Goal: Entertainment & Leisure: Consume media (video, audio)

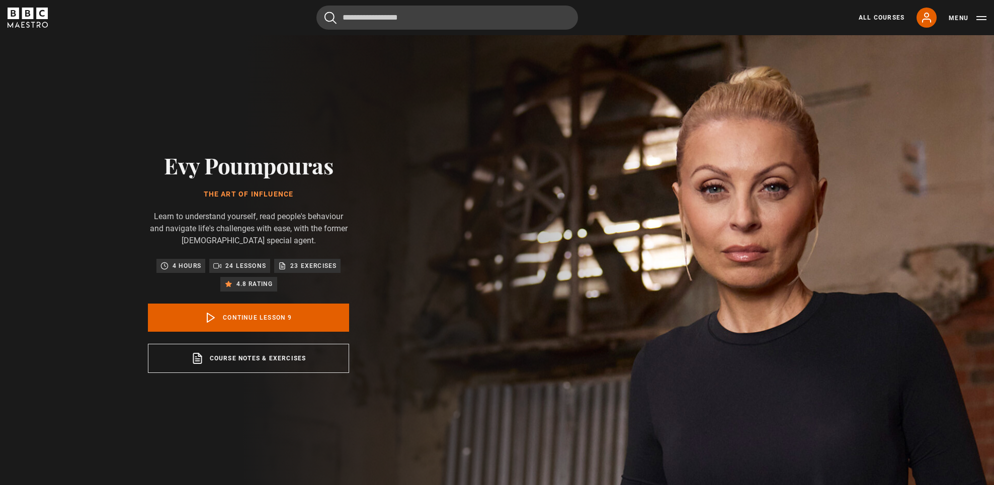
click at [455, 399] on div "Evy Poumpouras The Art of Influence Learn to understand yourself, read people's…" at bounding box center [248, 262] width 497 height 455
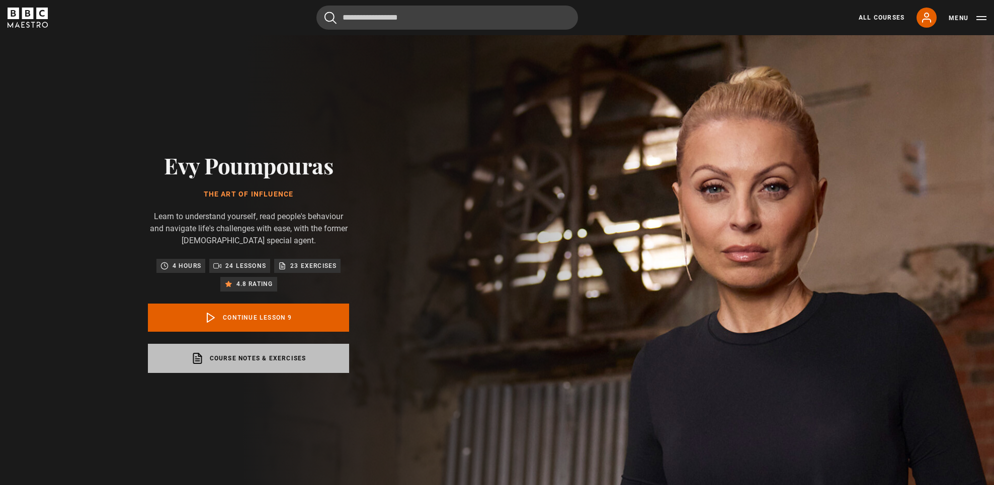
click at [248, 361] on link "Course notes & exercises opens in a new tab" at bounding box center [248, 358] width 201 height 29
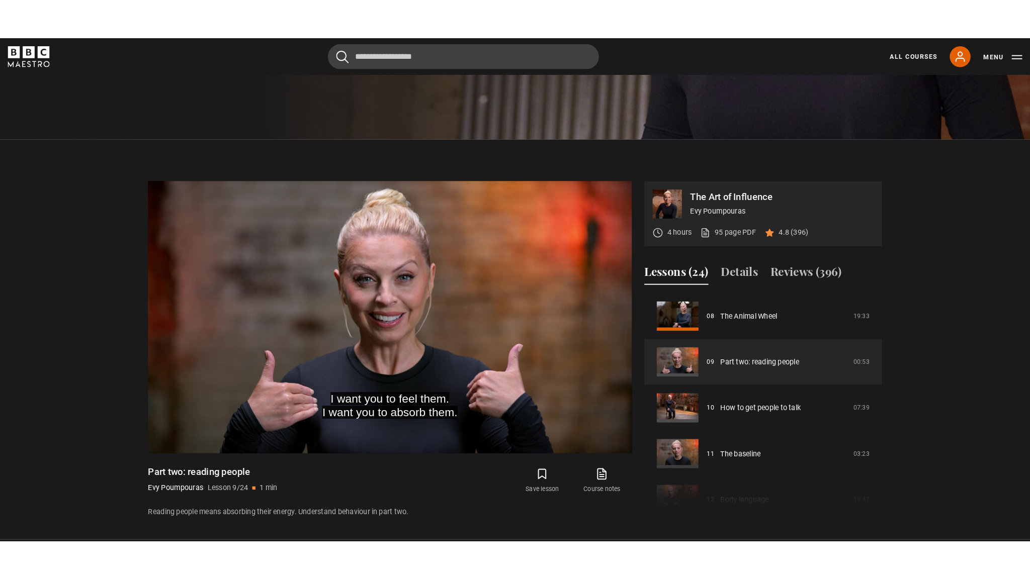
scroll to position [410, 0]
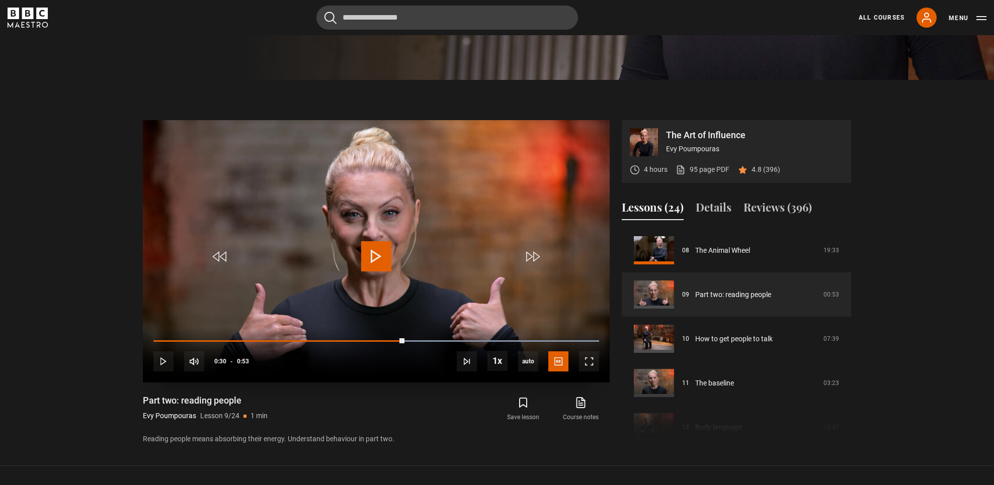
drag, startPoint x: 422, startPoint y: 341, endPoint x: 201, endPoint y: 320, distance: 222.3
click at [201, 320] on video-js "Video Player is loading. Play Lesson Part two: reading people 10s Skip Back 10 …" at bounding box center [376, 251] width 467 height 263
drag, startPoint x: 209, startPoint y: 341, endPoint x: 140, endPoint y: 336, distance: 69.1
click at [140, 336] on div "The Art of Influence Evy Poumpouras 4 hours 95 page PDF (opens in new tab) 4.8 …" at bounding box center [497, 282] width 724 height 325
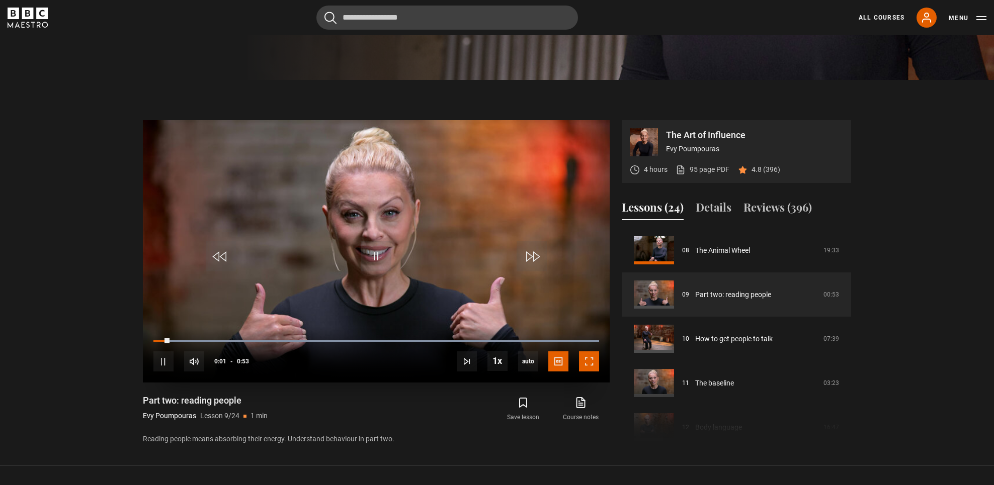
click at [590, 355] on span "Video Player" at bounding box center [589, 362] width 20 height 20
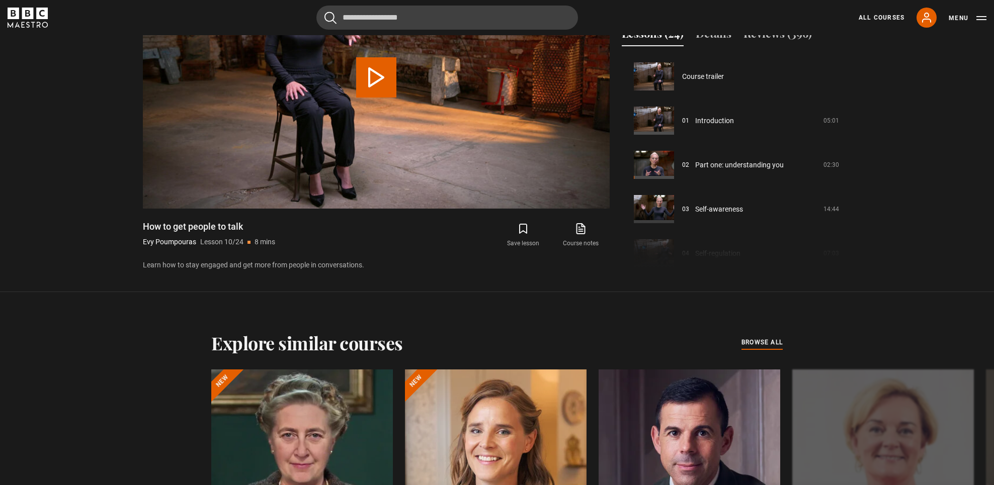
scroll to position [398, 0]
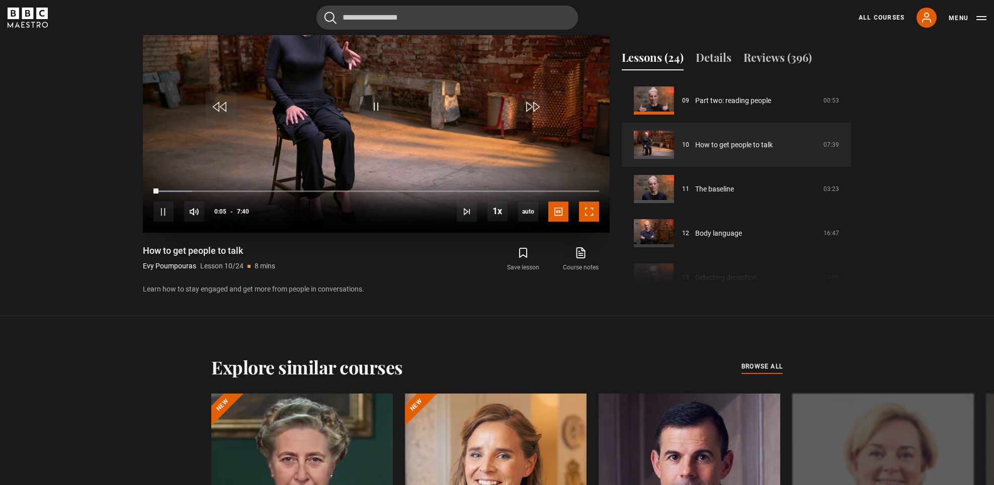
click at [592, 211] on span "Video Player" at bounding box center [589, 212] width 20 height 20
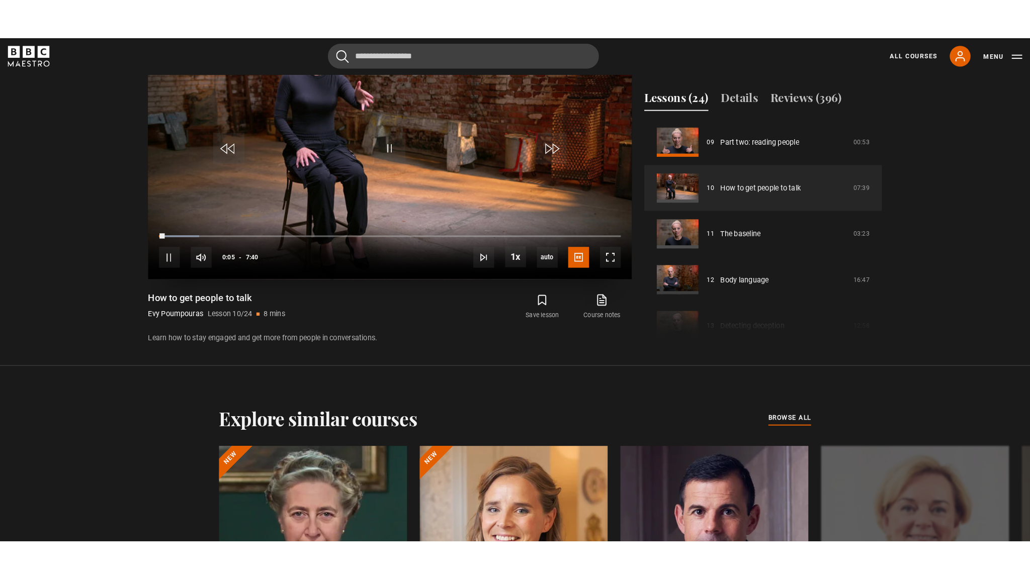
scroll to position [531, 0]
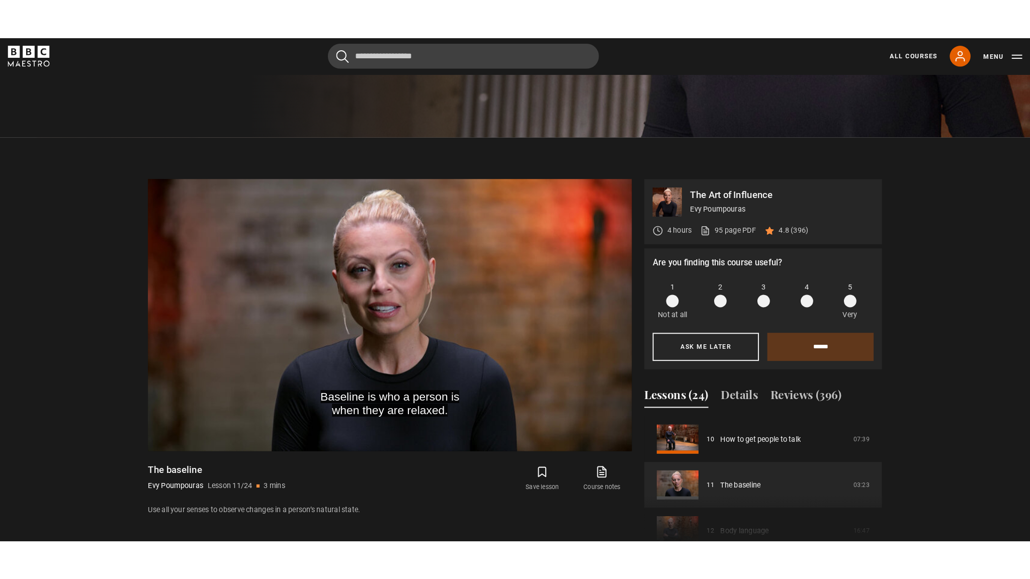
scroll to position [392, 0]
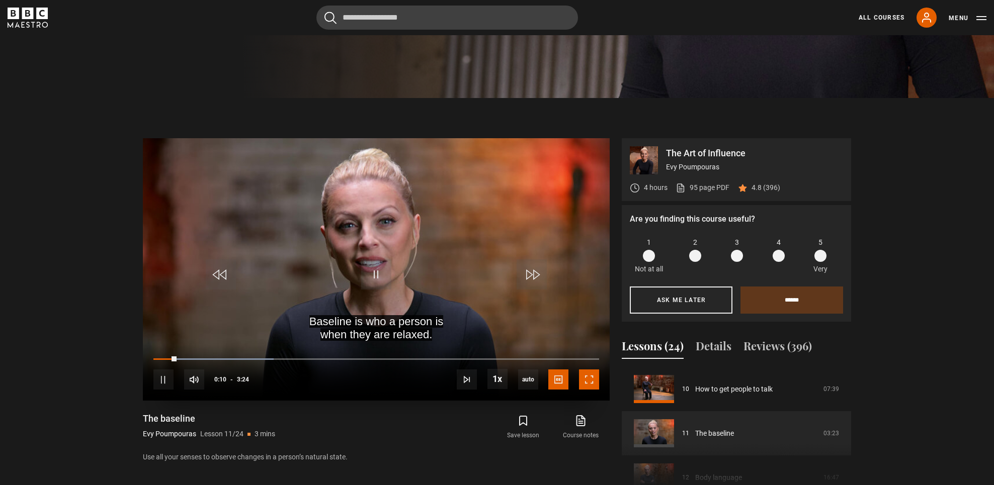
click at [596, 389] on span "Video Player" at bounding box center [589, 380] width 20 height 20
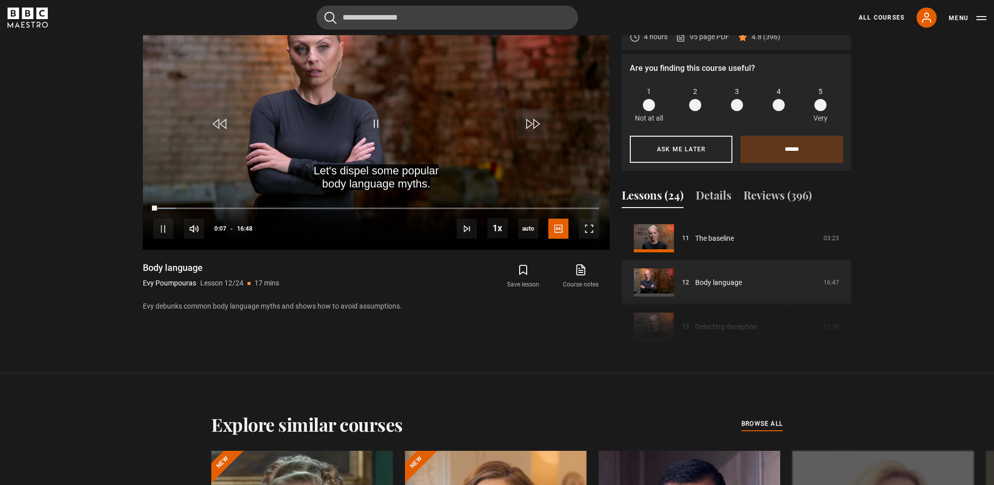
scroll to position [546, 0]
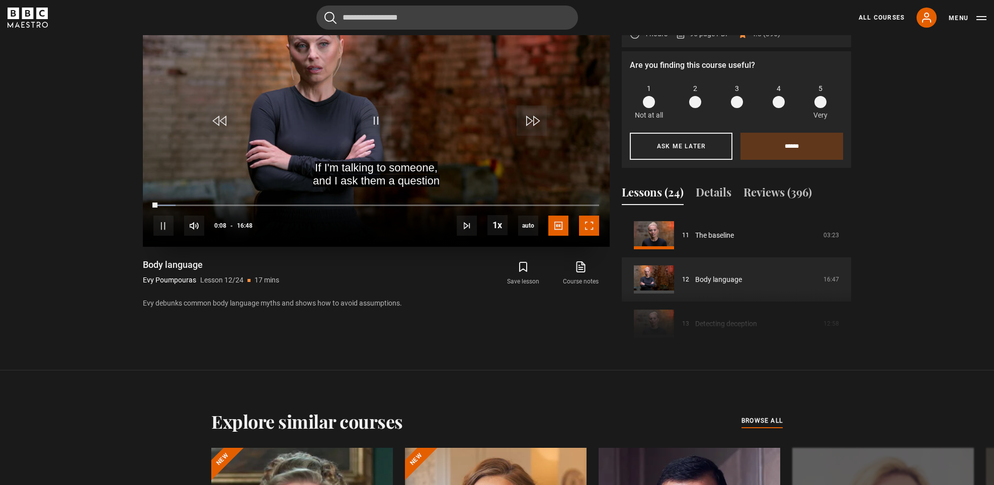
click at [593, 232] on span "Video Player" at bounding box center [589, 226] width 20 height 20
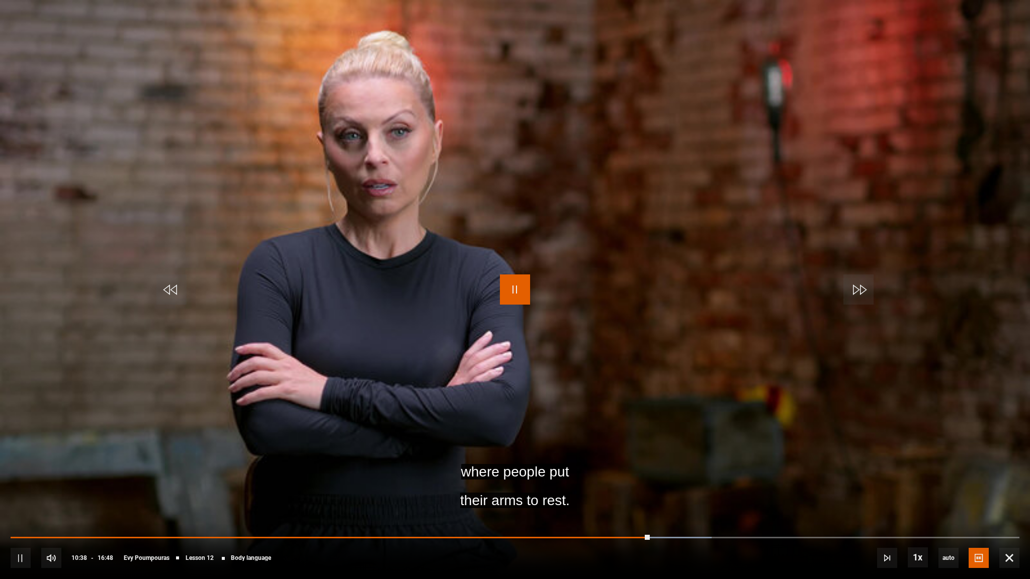
click at [514, 285] on span "Video Player" at bounding box center [515, 290] width 30 height 30
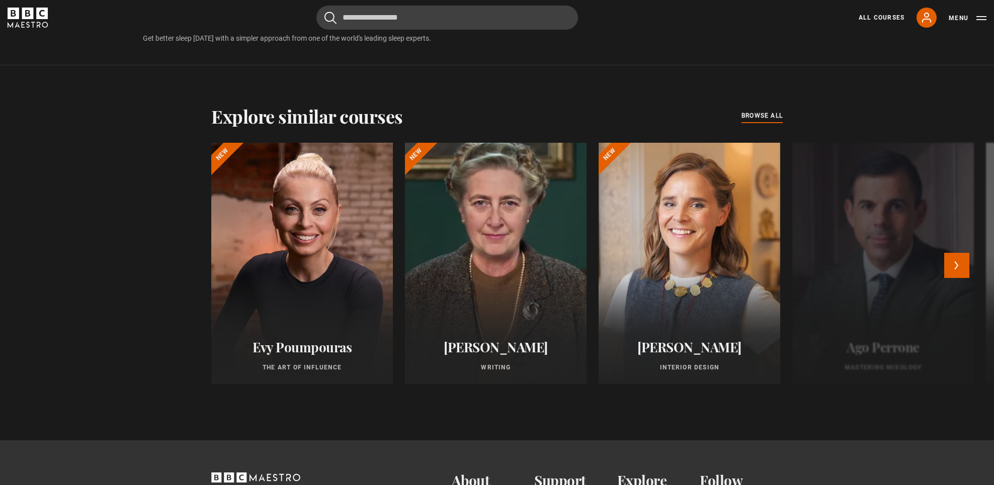
scroll to position [823, 0]
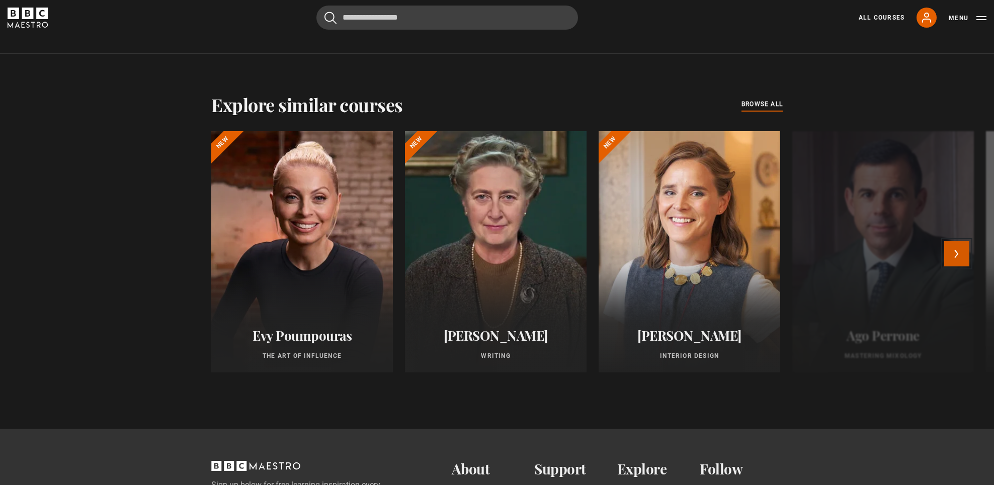
click at [956, 249] on button "Next" at bounding box center [956, 253] width 25 height 25
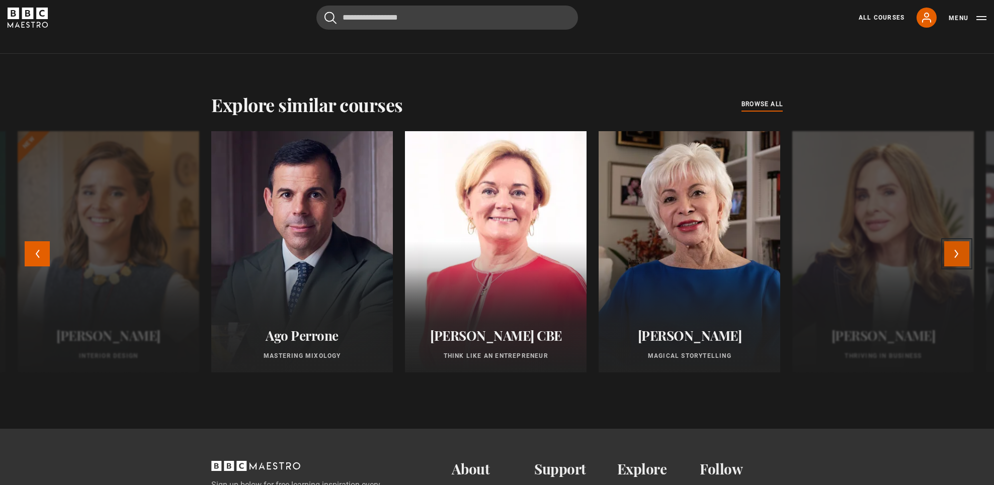
click at [955, 251] on button "Next" at bounding box center [956, 253] width 25 height 25
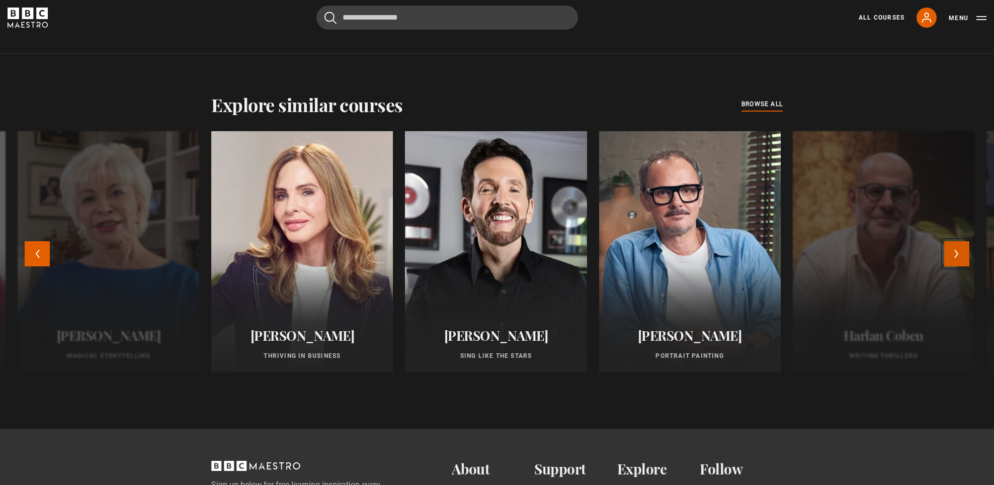
click at [955, 251] on button "Next" at bounding box center [956, 253] width 25 height 25
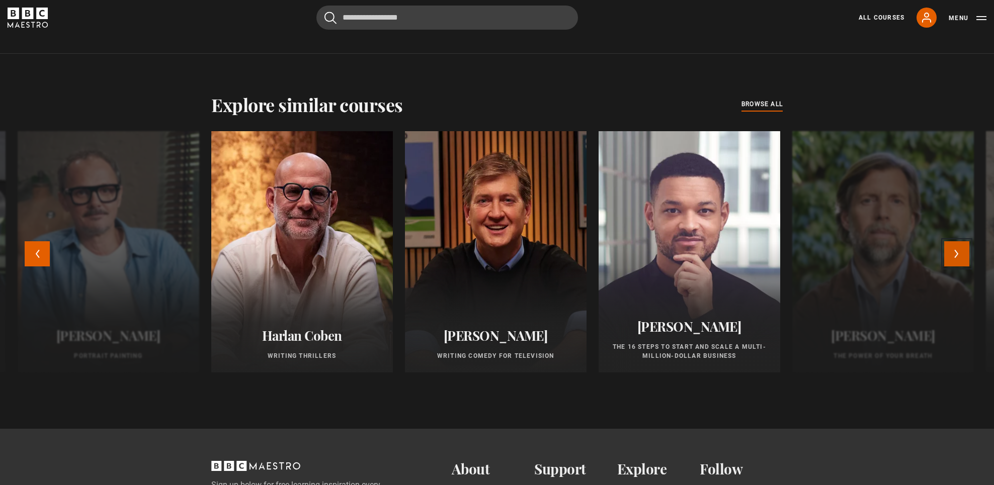
click at [955, 251] on button "Next" at bounding box center [956, 253] width 25 height 25
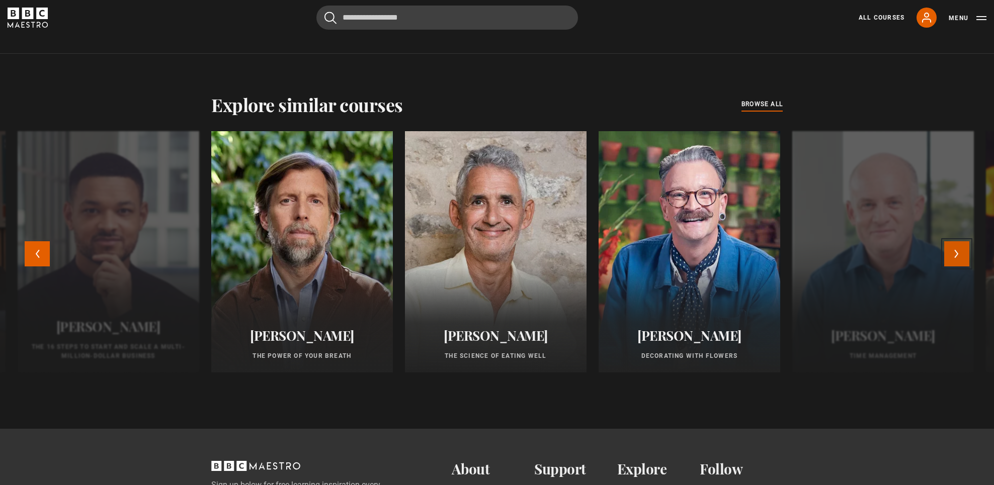
click at [955, 251] on button "Next" at bounding box center [956, 253] width 25 height 25
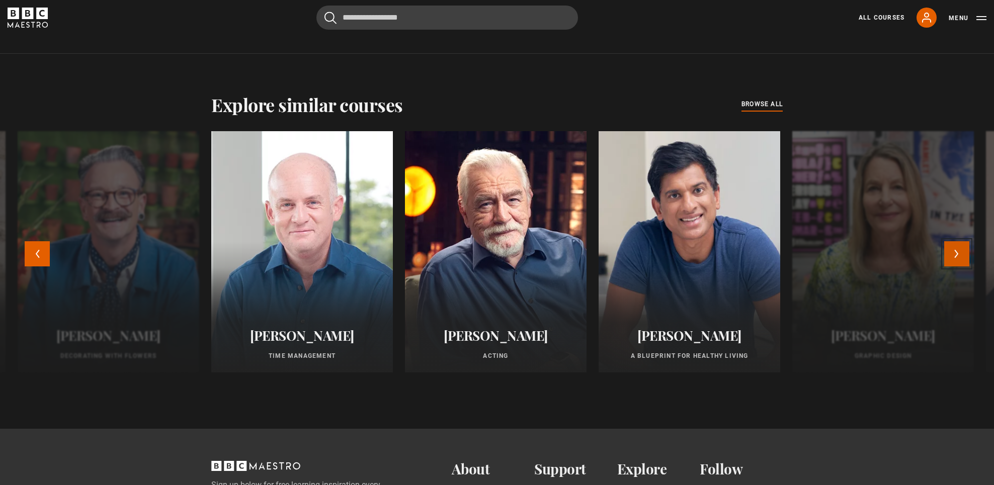
click at [955, 251] on button "Next" at bounding box center [956, 253] width 25 height 25
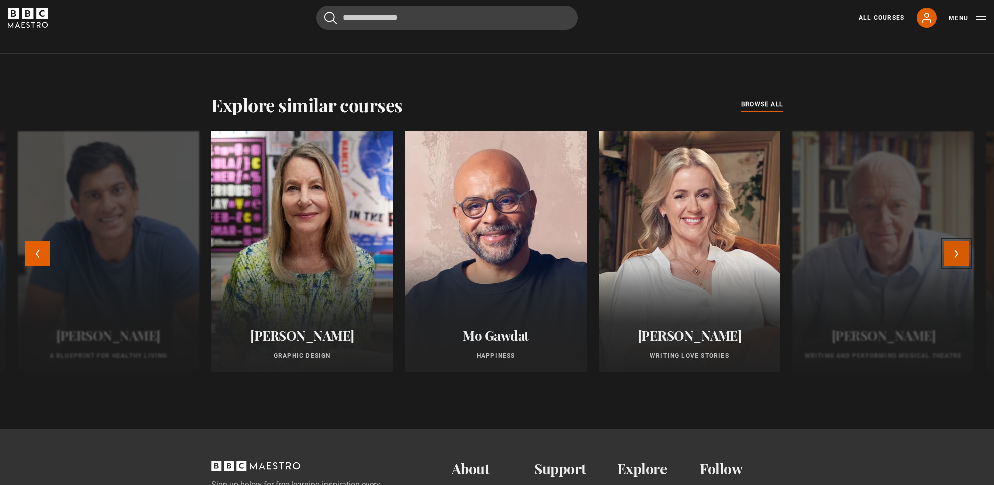
click at [959, 252] on button "Next" at bounding box center [956, 253] width 25 height 25
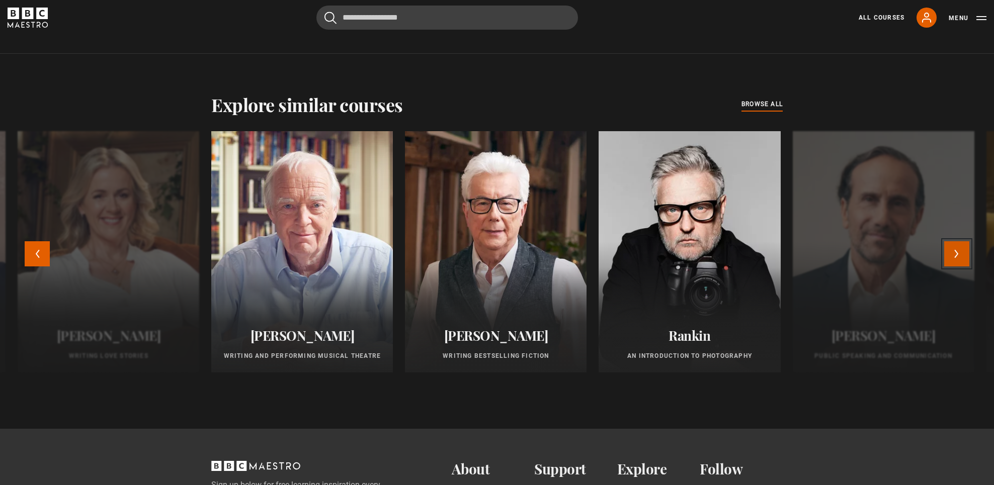
click at [959, 252] on button "Next" at bounding box center [956, 253] width 25 height 25
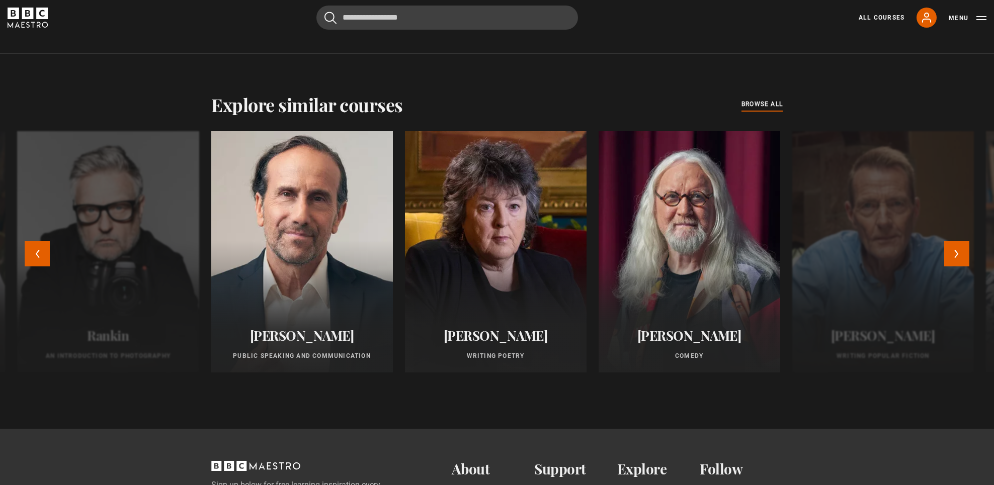
click at [281, 234] on div at bounding box center [302, 252] width 200 height 266
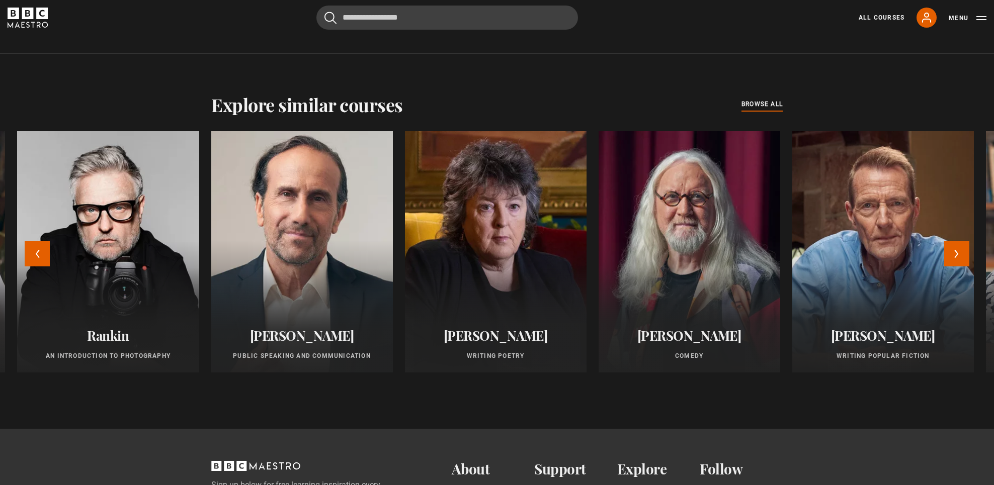
click at [285, 233] on div at bounding box center [302, 252] width 200 height 266
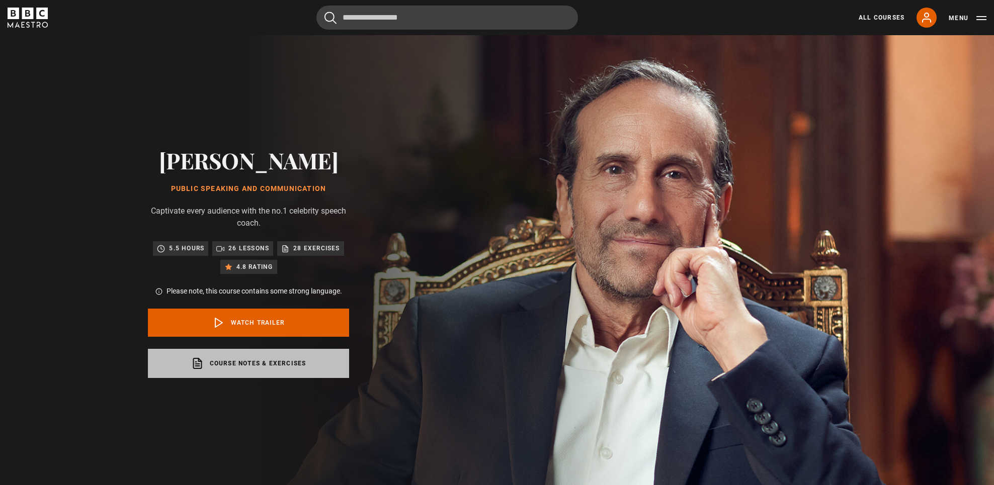
click at [279, 358] on link "Course notes & exercises opens in a new tab" at bounding box center [248, 363] width 201 height 29
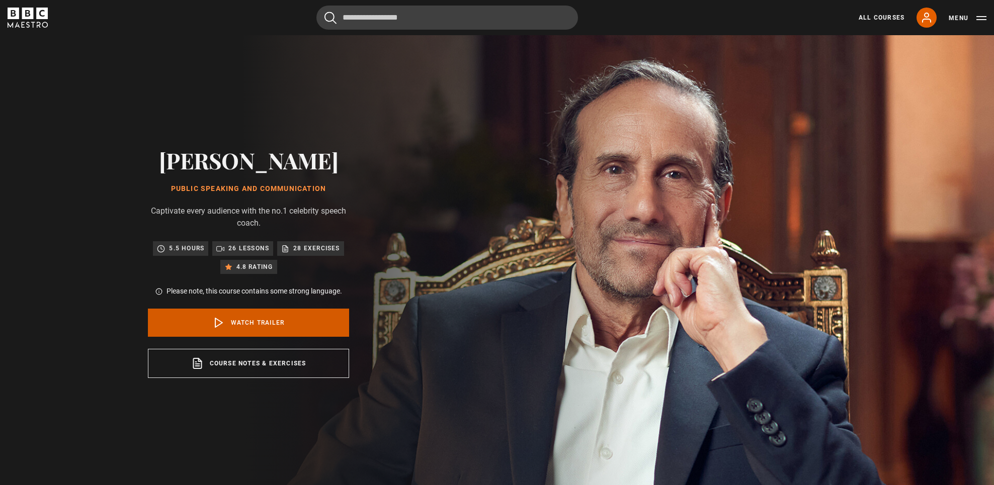
click at [289, 329] on link "Watch Trailer" at bounding box center [248, 323] width 201 height 28
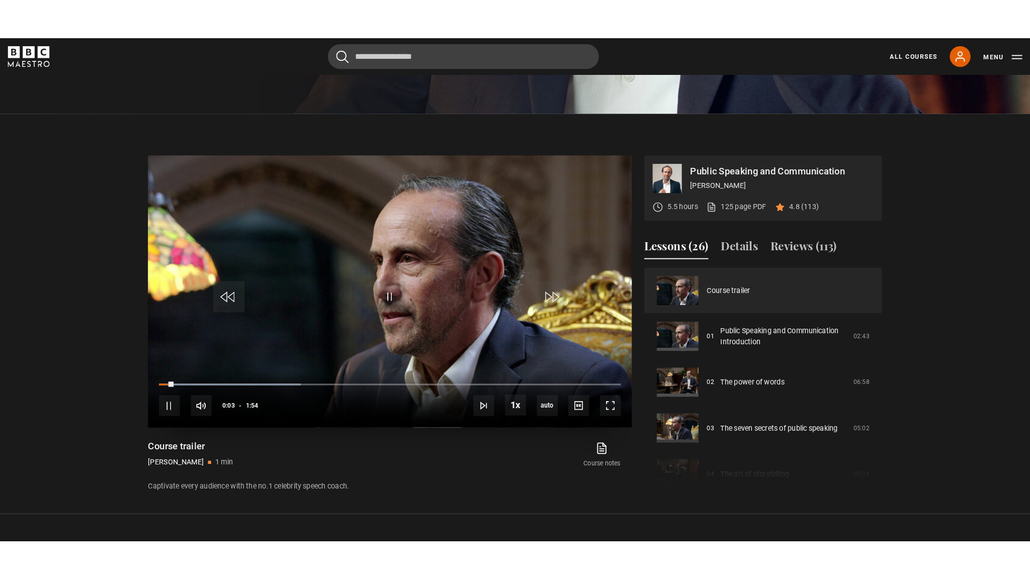
scroll to position [418, 0]
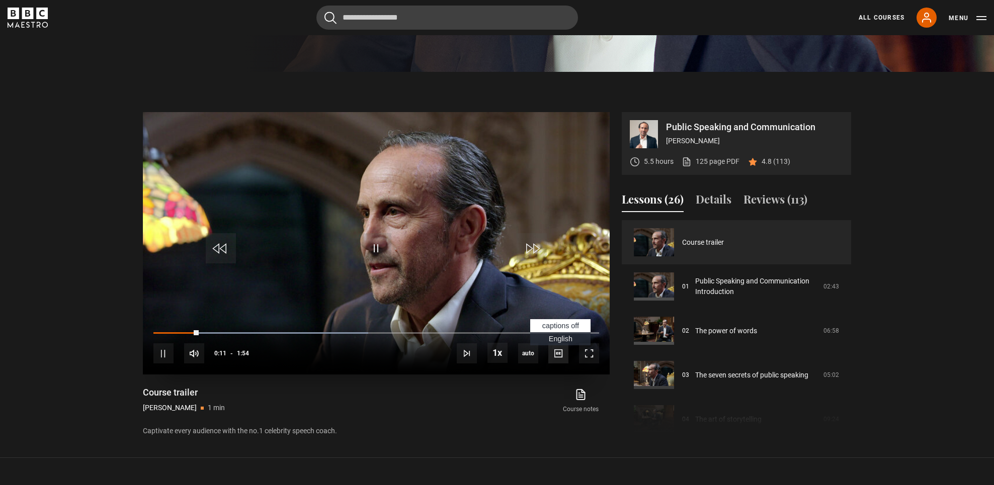
click at [556, 351] on span "Video Player" at bounding box center [558, 354] width 20 height 20
click at [586, 351] on span "Video Player" at bounding box center [589, 354] width 20 height 20
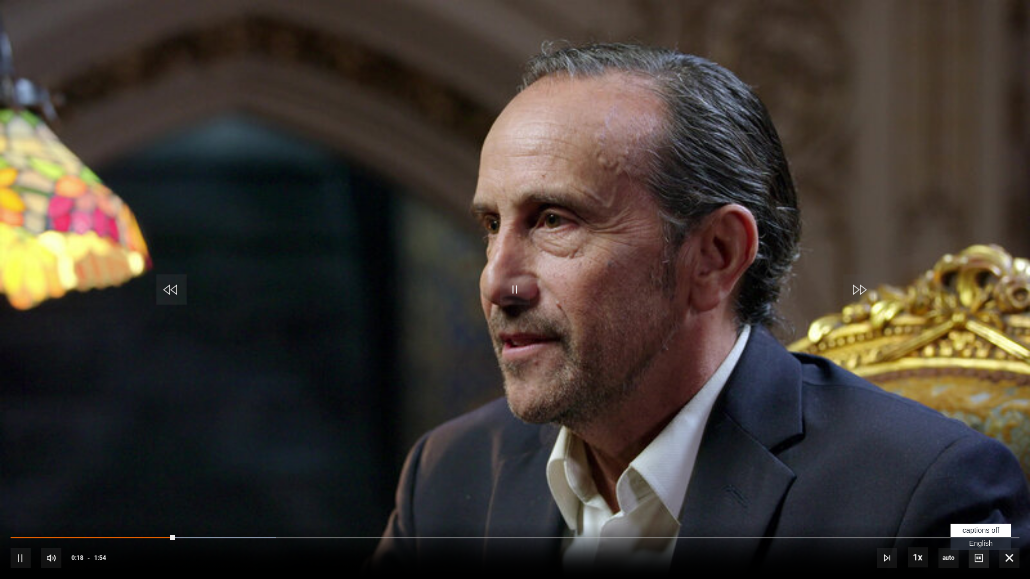
click at [979, 485] on span "Video Player" at bounding box center [979, 558] width 20 height 20
click at [981, 485] on span "Video Player" at bounding box center [979, 558] width 20 height 20
click at [979, 485] on span "Video Player" at bounding box center [979, 558] width 20 height 20
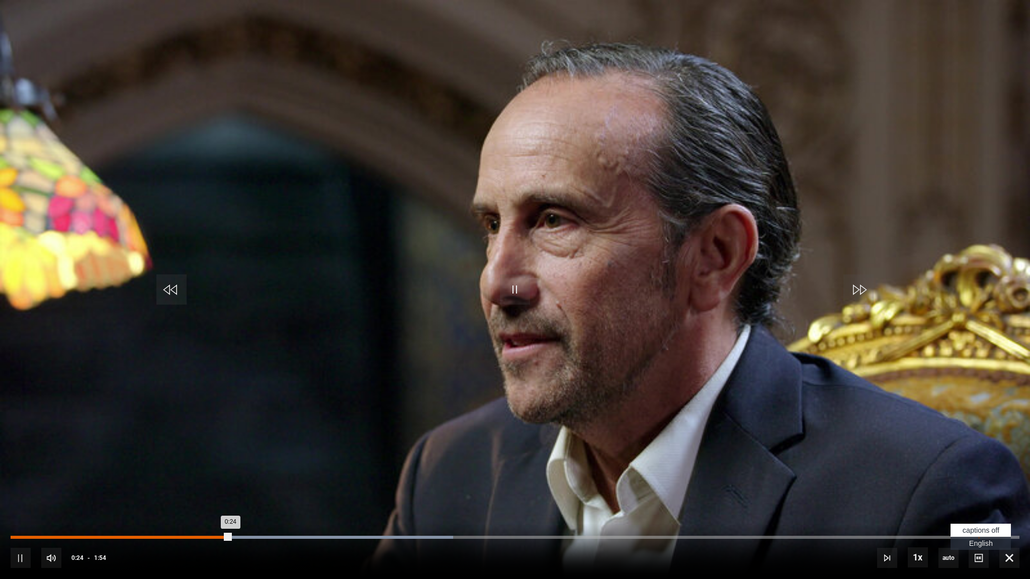
click at [980, 485] on span "English Captions" at bounding box center [981, 544] width 24 height 8
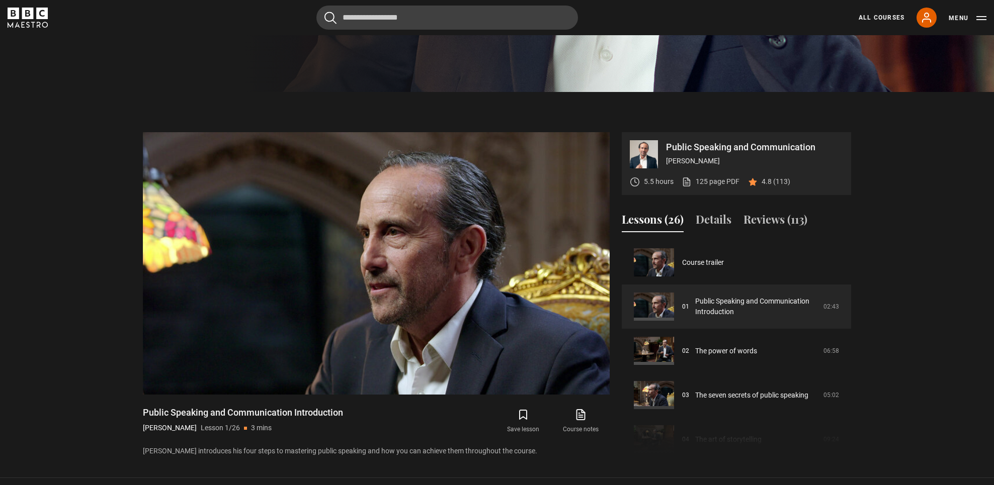
scroll to position [399, 0]
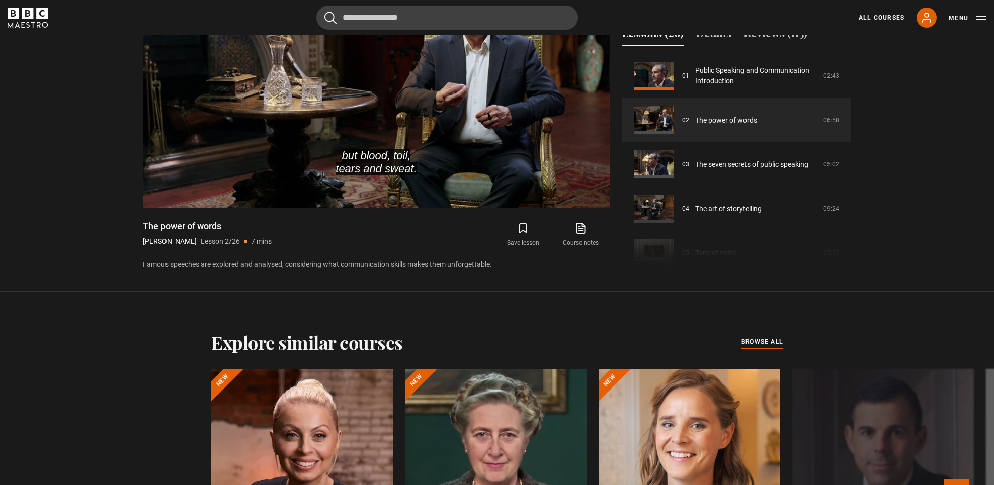
scroll to position [641, 0]
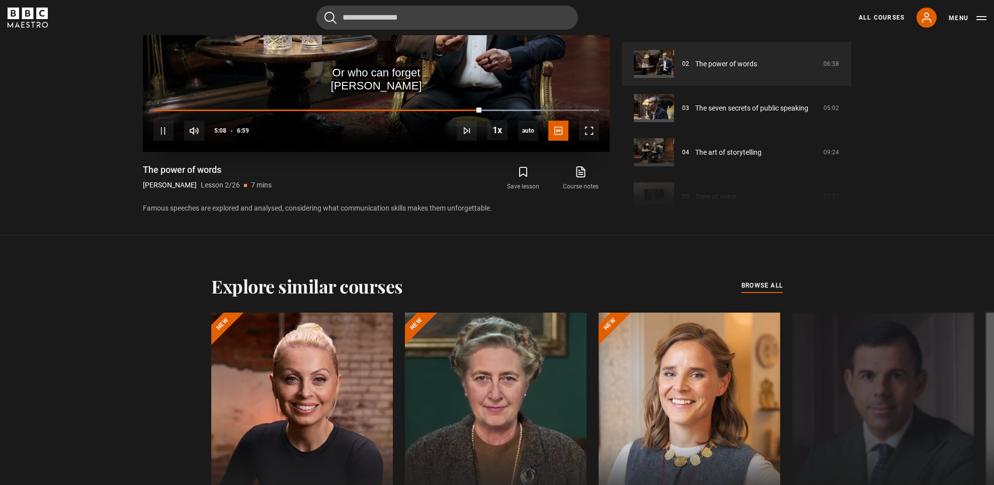
click at [274, 142] on div "10s Skip Back 10 seconds Pause 10s Skip Forward 10 seconds Loaded : 88.31% 5:08…" at bounding box center [376, 124] width 467 height 56
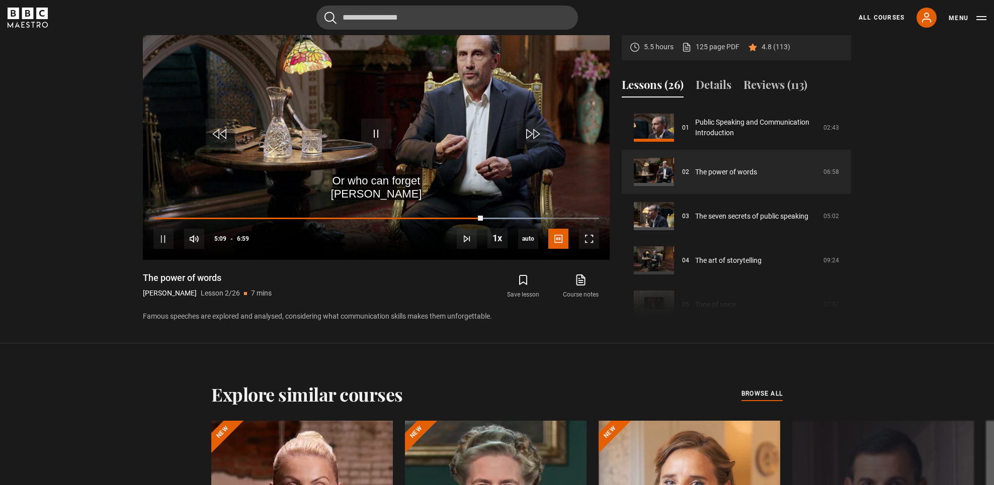
scroll to position [485, 0]
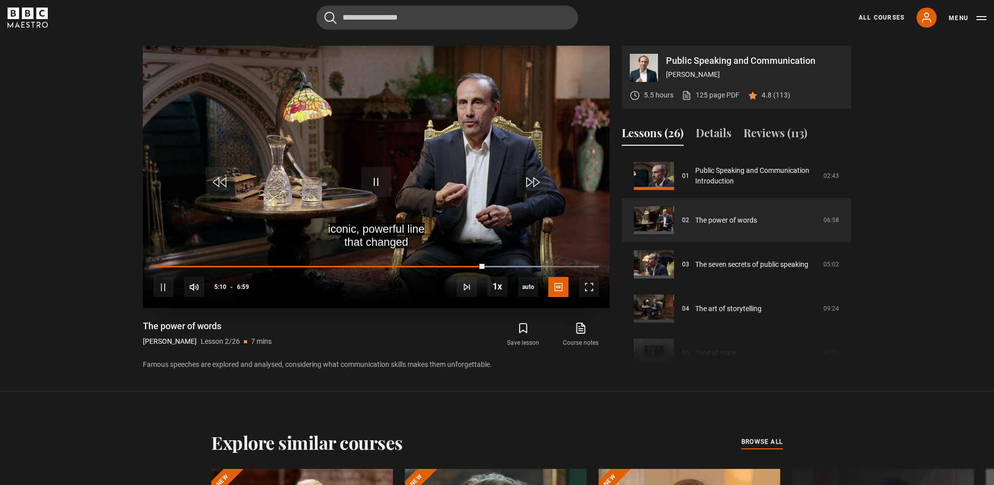
drag, startPoint x: 477, startPoint y: 264, endPoint x: 469, endPoint y: 264, distance: 8.0
click at [469, 264] on div "10s Skip Back 10 seconds Pause 10s Skip Forward 10 seconds Loaded : 88.31% 5:10…" at bounding box center [376, 281] width 467 height 56
click at [463, 263] on div "10s Skip Back 10 seconds Pause 10s Skip Forward 10 seconds Loaded : 89.50% 5:12…" at bounding box center [376, 281] width 467 height 56
drag, startPoint x: 466, startPoint y: 263, endPoint x: 459, endPoint y: 263, distance: 6.5
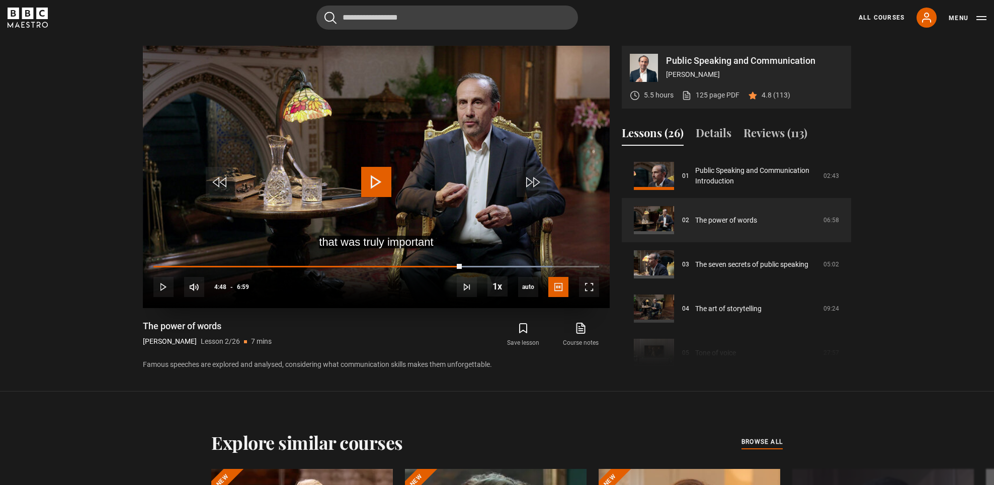
click at [459, 263] on div "10s Skip Back 10 seconds Play 10s Skip Forward 10 seconds Loaded : 89.50% 5:09 …" at bounding box center [376, 281] width 467 height 56
click at [375, 182] on span "Video Player" at bounding box center [376, 182] width 30 height 30
click at [383, 185] on span "Video Player" at bounding box center [376, 182] width 30 height 30
click at [382, 184] on span "Video Player" at bounding box center [376, 182] width 30 height 30
